Goal: Task Accomplishment & Management: Manage account settings

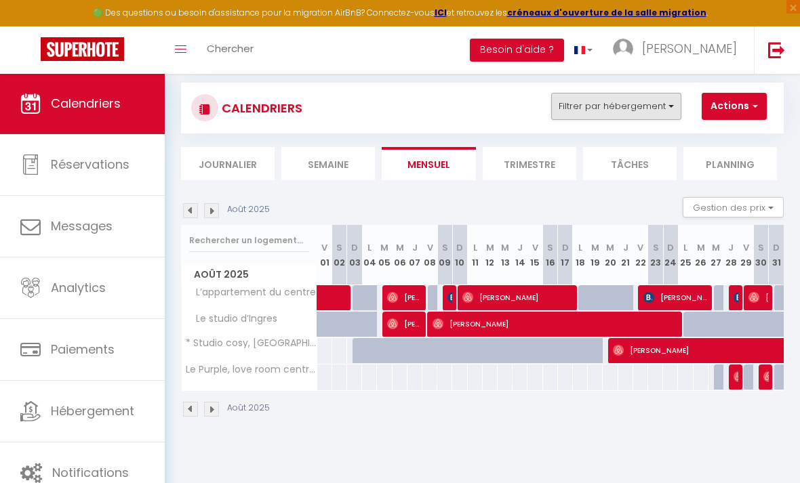
click at [643, 115] on button "Filtrer par hébergement" at bounding box center [616, 106] width 130 height 27
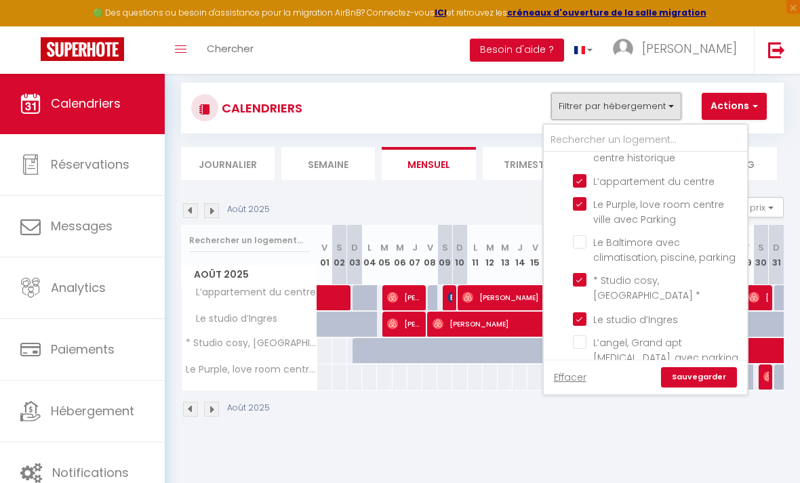
scroll to position [1065, 0]
click at [579, 175] on input "L’appartement du centre" at bounding box center [657, 182] width 169 height 14
checkbox input "false"
click at [705, 378] on link "Sauvegarder" at bounding box center [699, 377] width 76 height 20
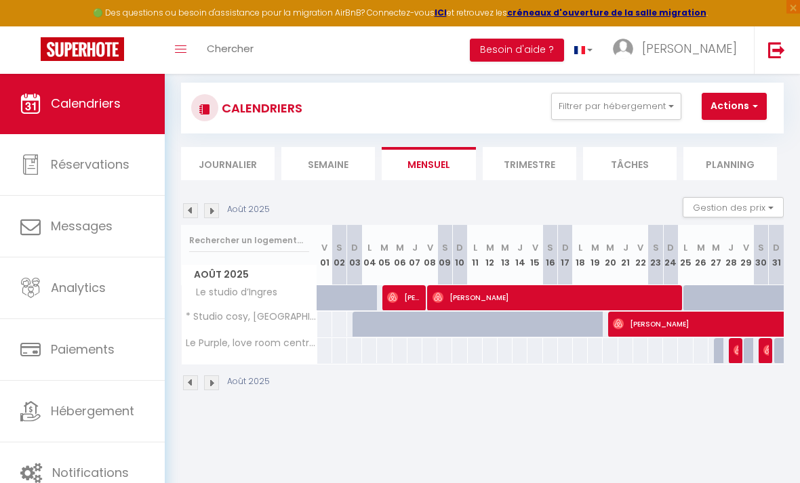
click at [184, 208] on img at bounding box center [190, 210] width 15 height 15
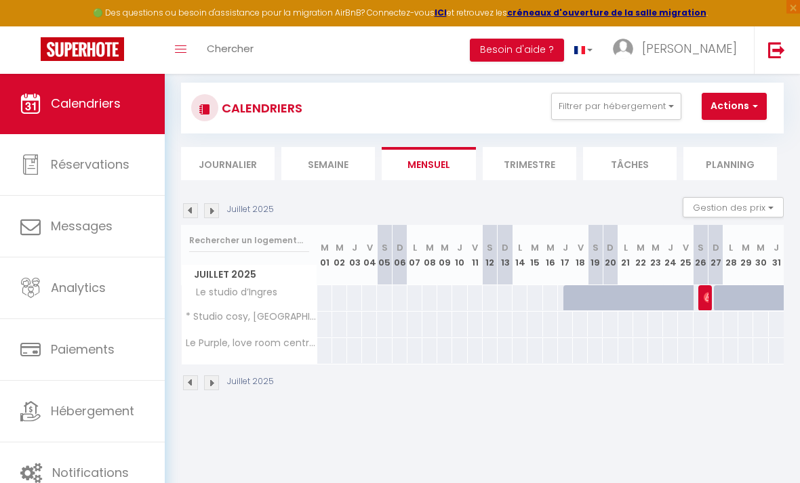
click at [216, 210] on img at bounding box center [211, 210] width 15 height 15
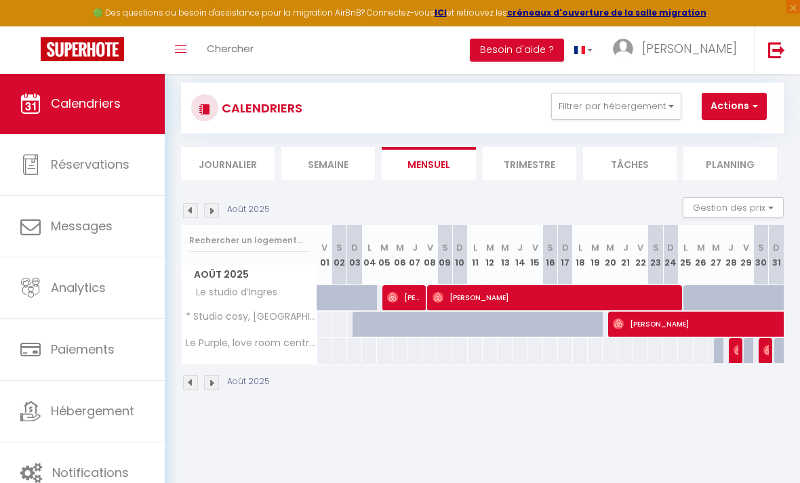
click at [192, 212] on img at bounding box center [190, 210] width 15 height 15
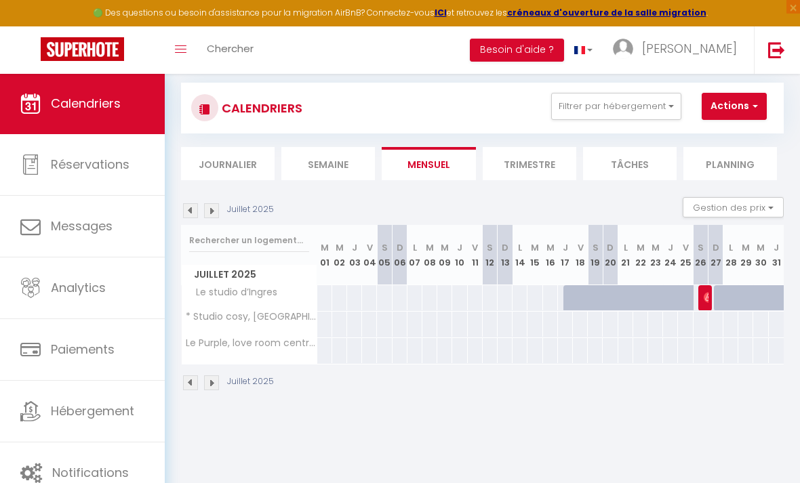
click at [210, 207] on img at bounding box center [211, 210] width 15 height 15
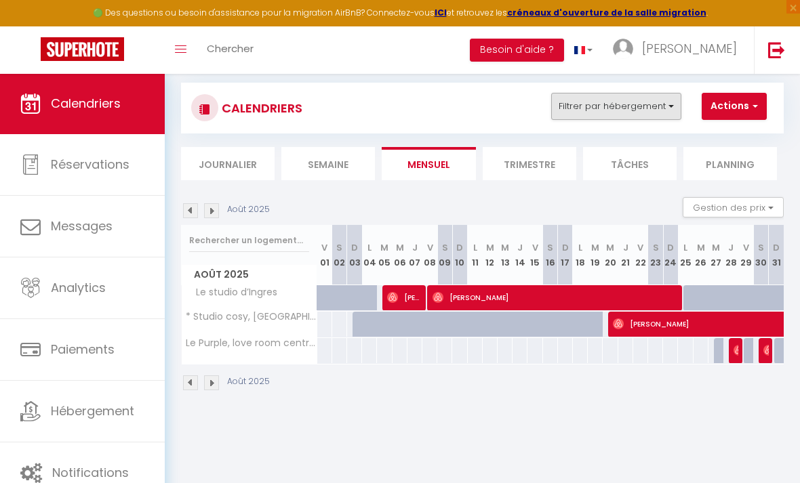
click at [658, 106] on button "Filtrer par hébergement" at bounding box center [616, 106] width 130 height 27
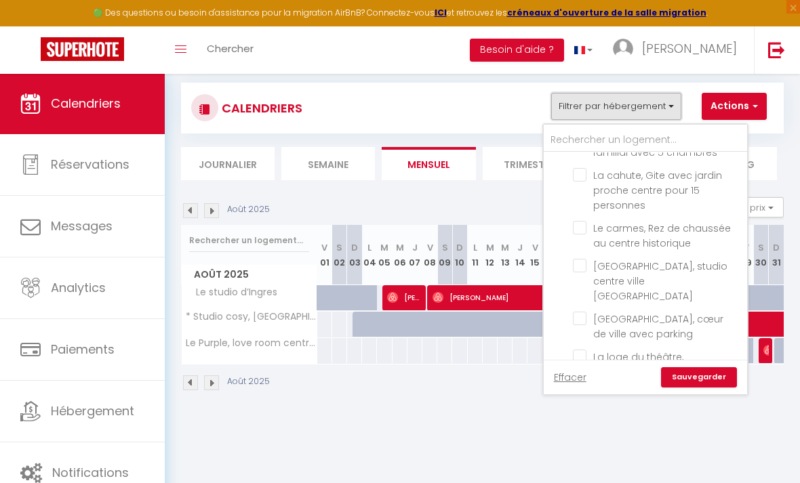
scroll to position [774, 0]
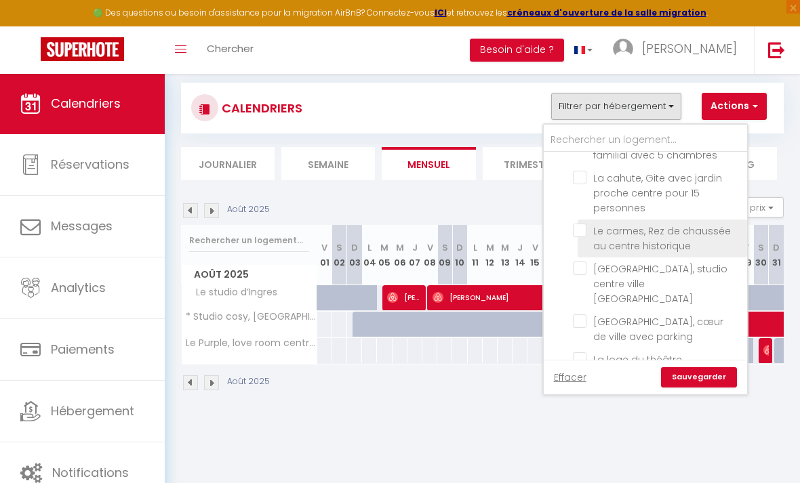
click at [581, 229] on input "Le carmes, Rez de chaussée au centre historique" at bounding box center [657, 231] width 169 height 14
checkbox input "true"
checkbox input "false"
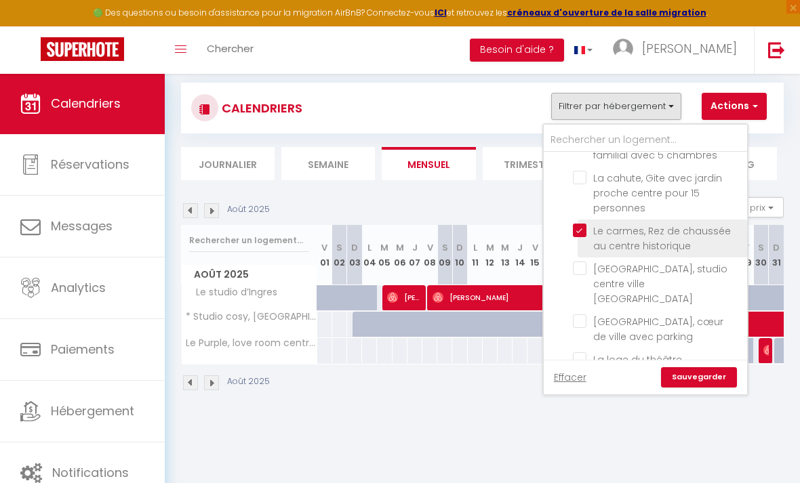
checkbox input "false"
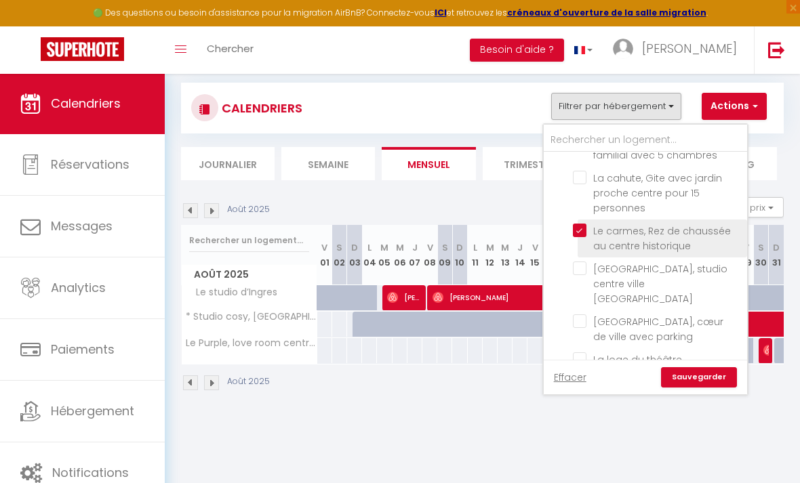
checkbox input "false"
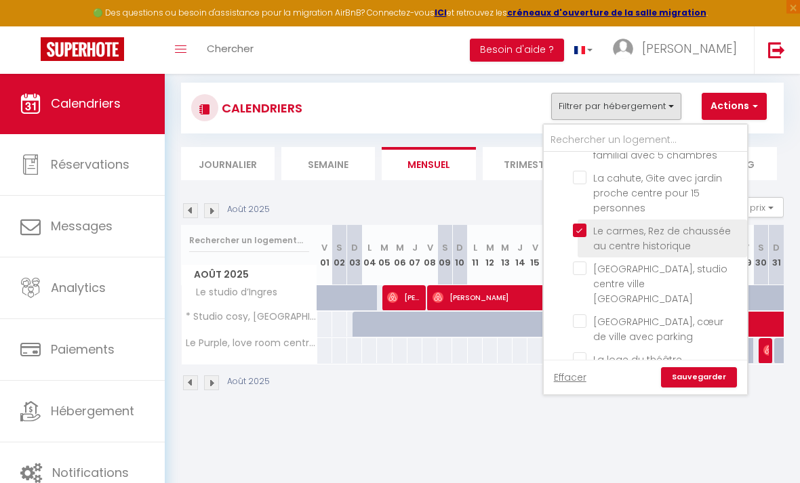
checkbox input "false"
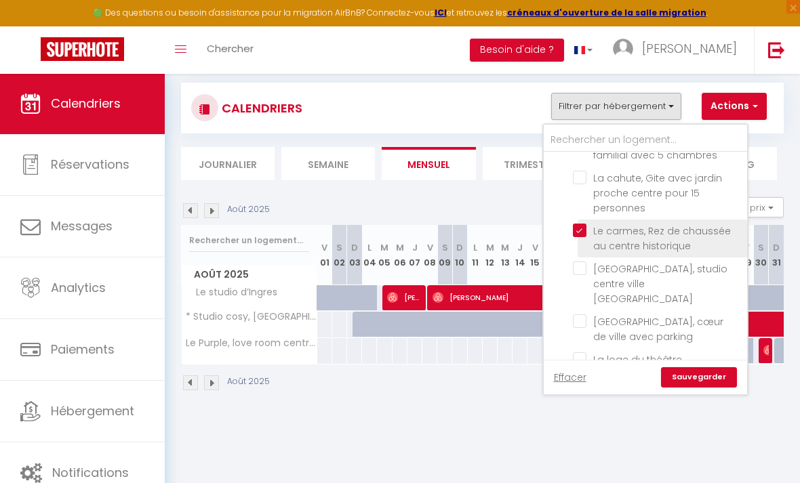
checkbox input "false"
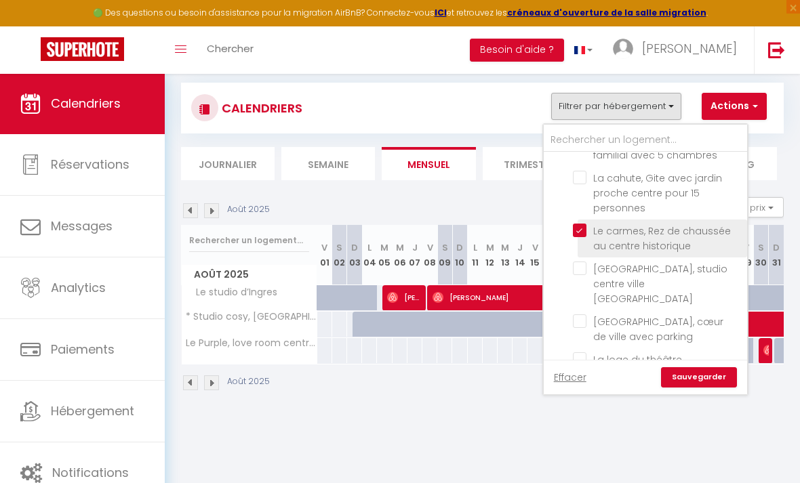
checkbox input "false"
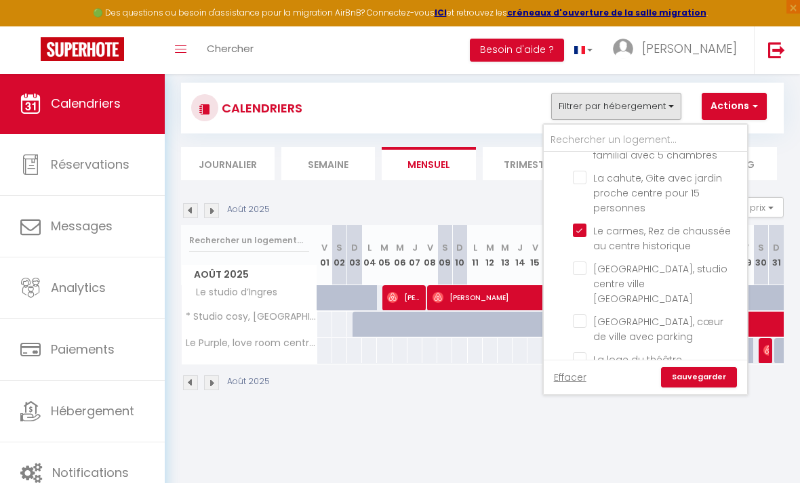
click at [700, 379] on link "Sauvegarder" at bounding box center [699, 377] width 76 height 20
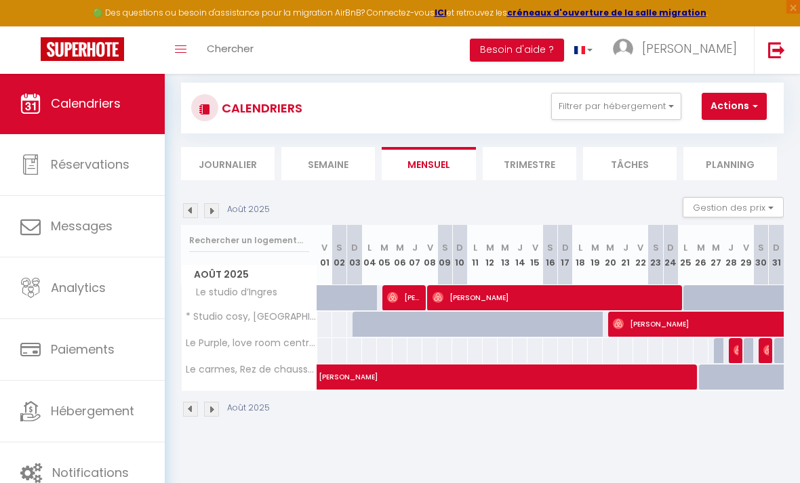
click at [212, 207] on img at bounding box center [211, 210] width 15 height 15
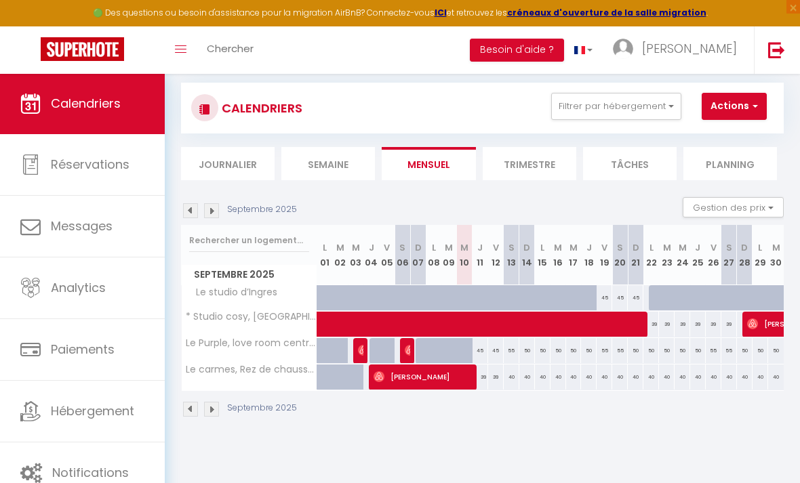
click at [188, 207] on img at bounding box center [190, 210] width 15 height 15
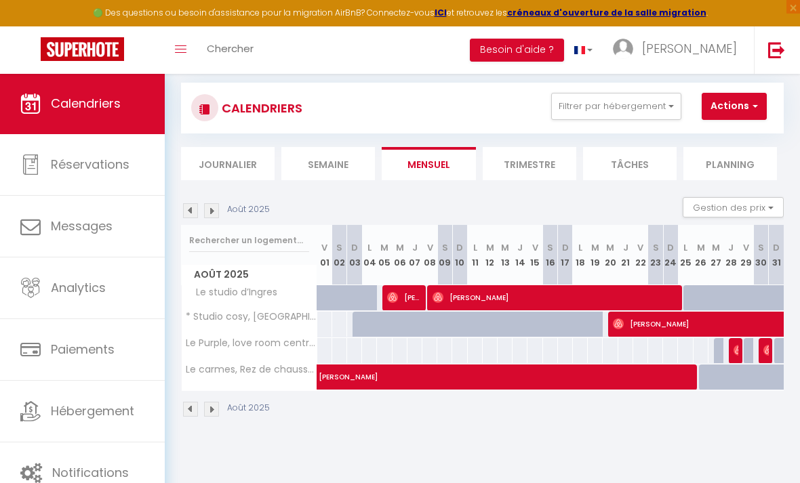
click at [212, 210] on img at bounding box center [211, 210] width 15 height 15
